Goal: Task Accomplishment & Management: Complete application form

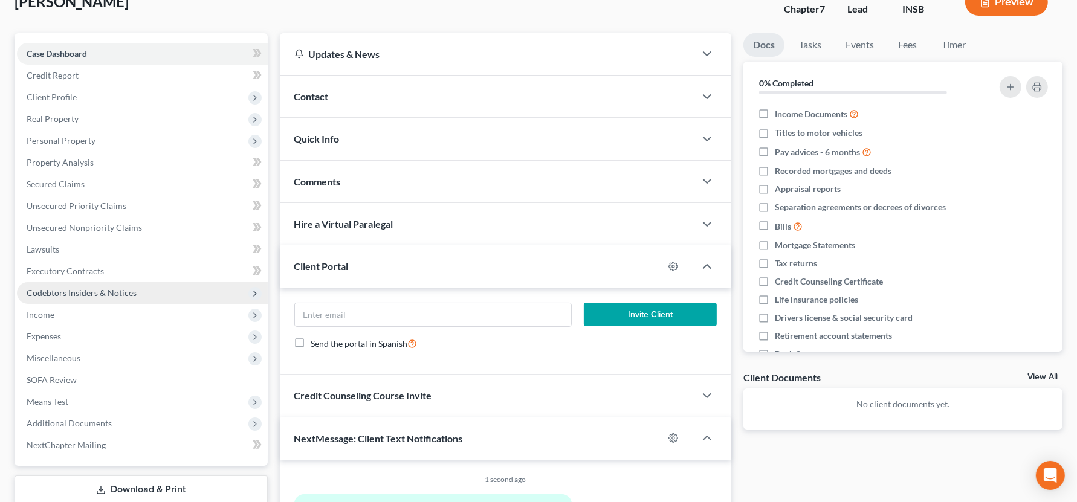
scroll to position [105, 0]
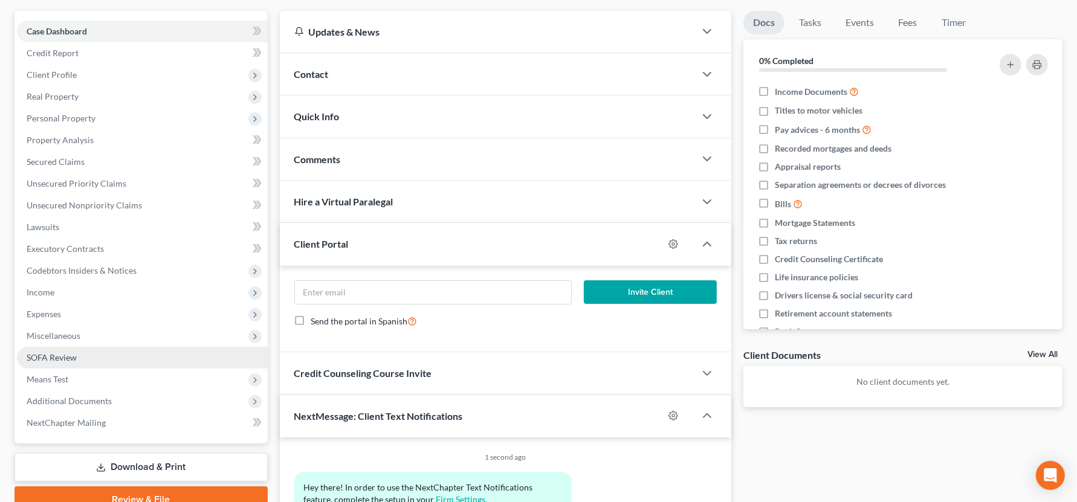
click at [111, 366] on link "SOFA Review" at bounding box center [142, 358] width 251 height 22
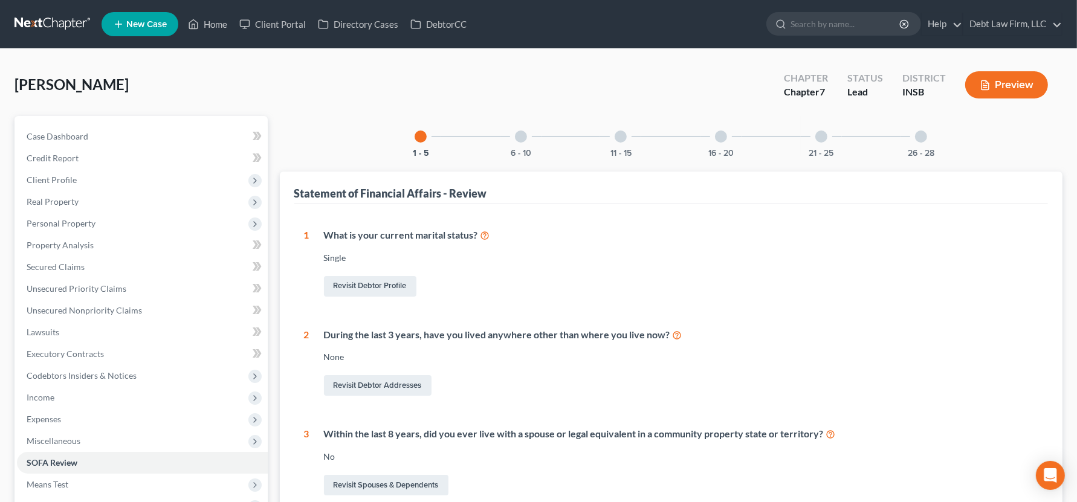
click at [524, 138] on div at bounding box center [521, 137] width 12 height 12
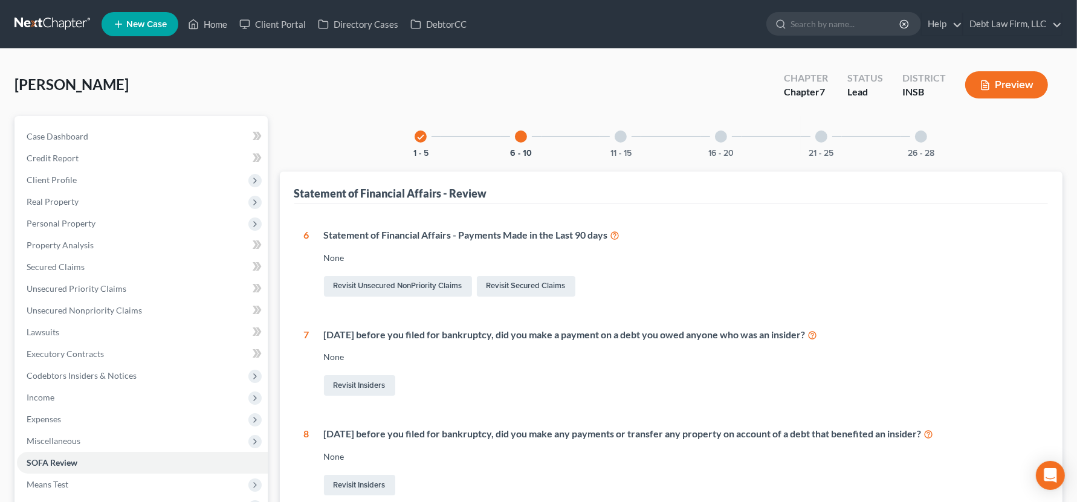
click at [1021, 85] on button "Preview" at bounding box center [1006, 84] width 83 height 27
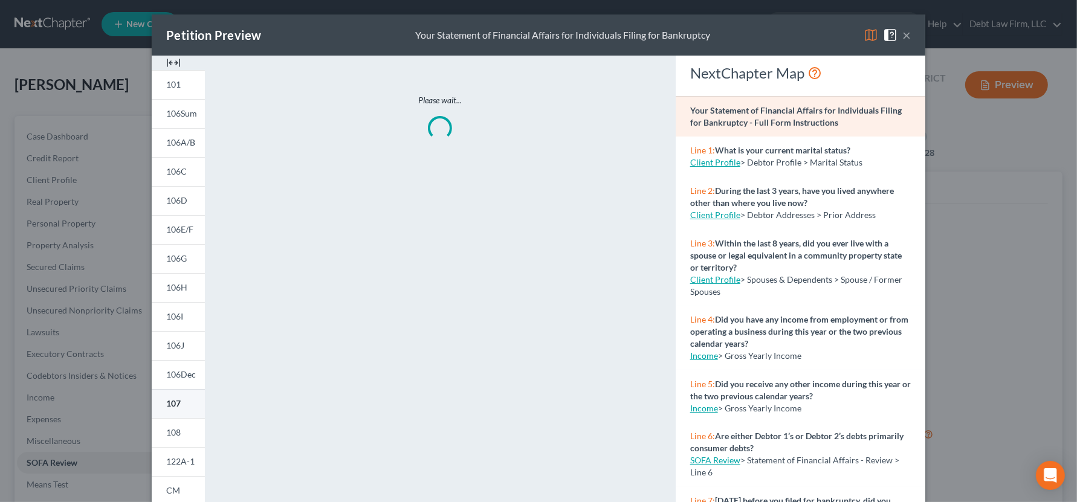
click at [170, 409] on link "107" at bounding box center [178, 403] width 53 height 29
click at [911, 32] on div "Petition Preview Your Statement of Financial Affairs for Individuals Filing for…" at bounding box center [539, 35] width 774 height 41
click at [907, 35] on button "×" at bounding box center [906, 35] width 8 height 15
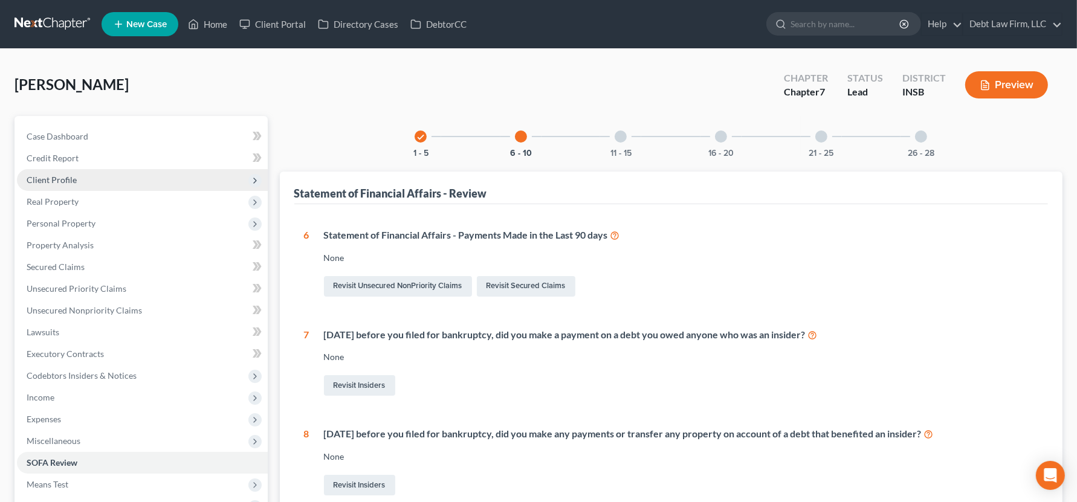
click at [71, 179] on span "Client Profile" at bounding box center [52, 180] width 50 height 10
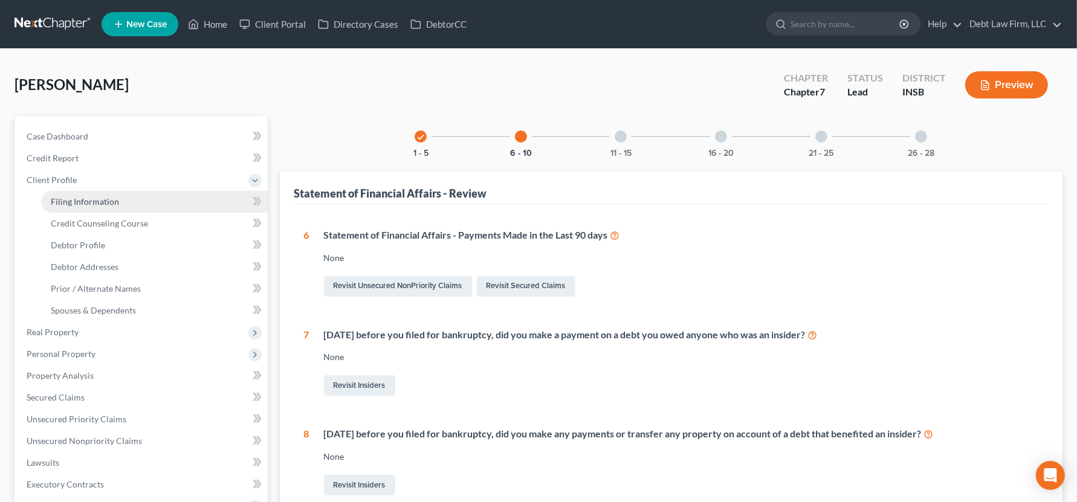
click at [79, 199] on span "Filing Information" at bounding box center [85, 201] width 68 height 10
select select "1"
select select "0"
select select "15"
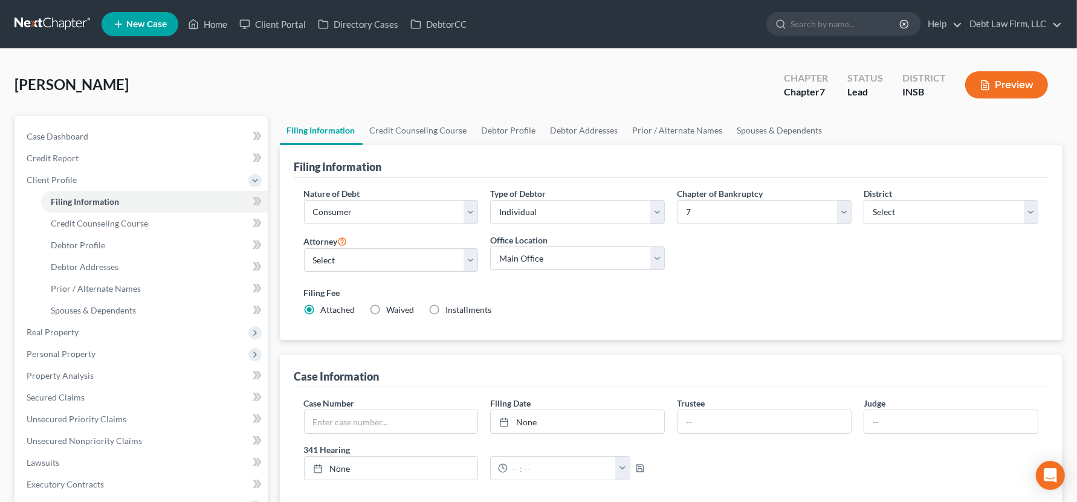
click at [1007, 88] on button "Preview" at bounding box center [1006, 84] width 83 height 27
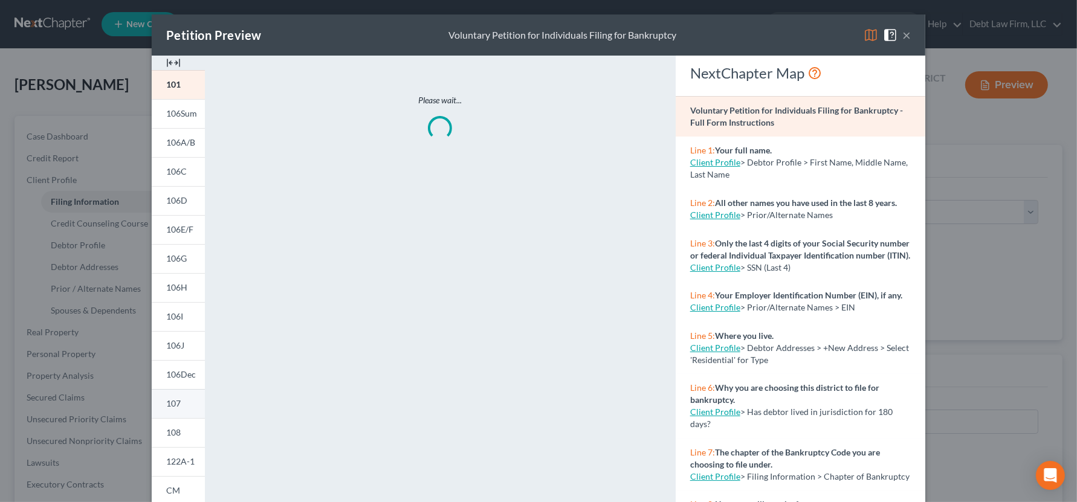
click at [163, 410] on link "107" at bounding box center [178, 403] width 53 height 29
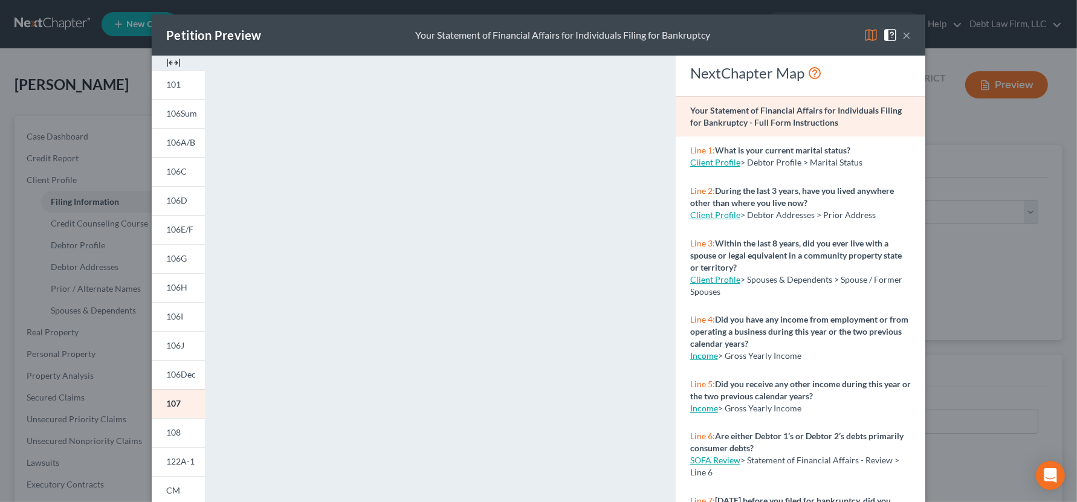
click at [108, 184] on div "Petition Preview Your Statement of Financial Affairs for Individuals Filing for…" at bounding box center [538, 251] width 1077 height 502
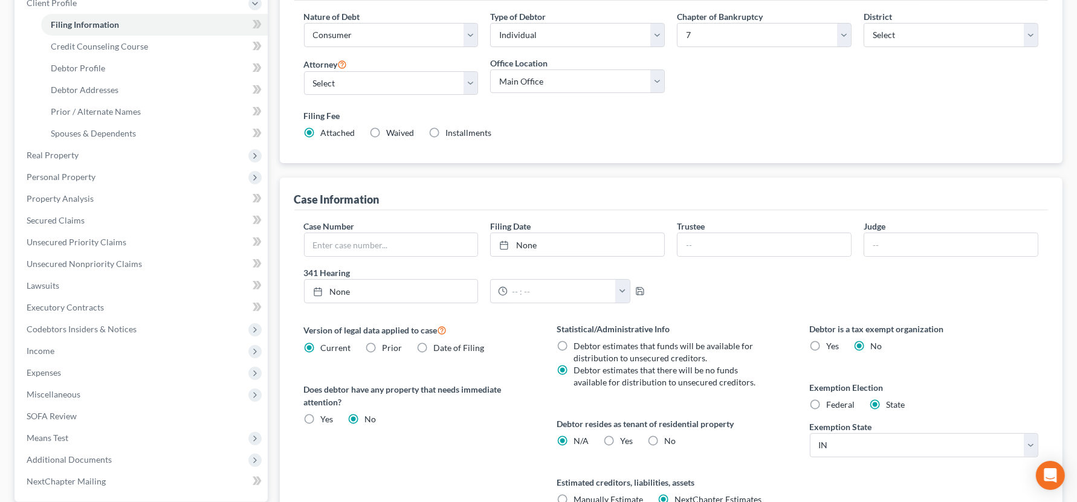
scroll to position [208, 0]
